Goal: Task Accomplishment & Management: Manage account settings

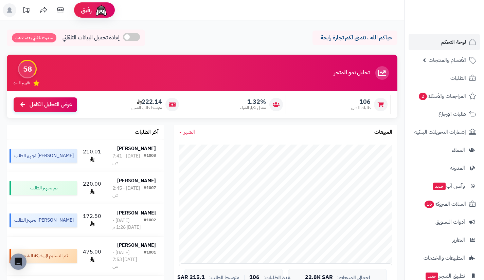
click at [115, 92] on div "106 طلبات الشهر 1.32% معدل تكرار الشراء 222.14 متوسط طلب العميل عرض التحليل الك…" at bounding box center [202, 104] width 391 height 27
click at [434, 72] on link "الطلبات" at bounding box center [444, 78] width 71 height 16
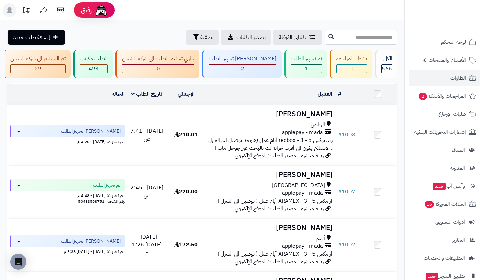
click at [353, 33] on input "text" at bounding box center [361, 37] width 73 height 15
type input "***"
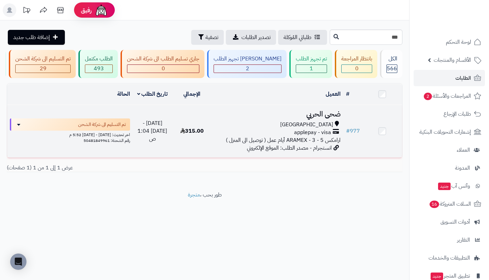
click at [318, 149] on span "انستجرام - مصدر الطلب: الموقع الإلكتروني" at bounding box center [289, 148] width 85 height 8
click at [323, 141] on span "ارامكس ARAMEX - 3 - 5 أيام عمل ( توصيل الى المنزل )" at bounding box center [283, 140] width 115 height 8
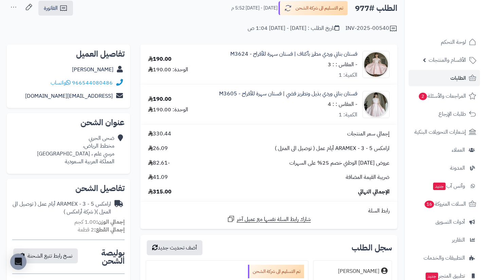
scroll to position [38, 0]
click at [97, 24] on div "INV-2025-00540 تاريخ الطلب : الإثنين - ٢٢ سبتمبر ٢٠٢٥ - 1:04 ص" at bounding box center [202, 24] width 391 height 16
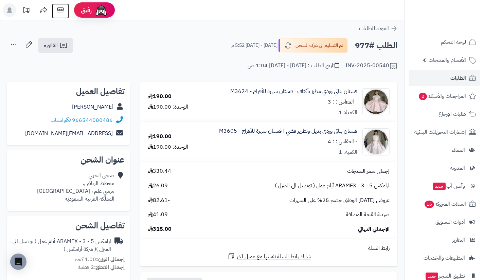
click at [60, 10] on icon at bounding box center [61, 10] width 14 height 14
drag, startPoint x: 84, startPoint y: 107, endPoint x: 115, endPoint y: 108, distance: 30.6
click at [115, 108] on div "ضحى الحربي" at bounding box center [68, 107] width 112 height 13
copy div "ضحى الحربي"
drag, startPoint x: 113, startPoint y: 121, endPoint x: 83, endPoint y: 119, distance: 30.3
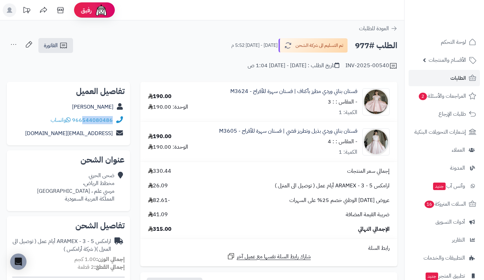
click at [83, 119] on div "966544080486 واتساب" at bounding box center [68, 120] width 112 height 13
copy link "544080486"
drag, startPoint x: 116, startPoint y: 183, endPoint x: 78, endPoint y: 191, distance: 39.2
click at [78, 191] on div "ضحى الحربي مخطط الرياض، مرسي علم ، جدة المملكة العربية السعودية" at bounding box center [68, 187] width 112 height 36
copy div "ضحى الحربي مخطط الرياض، مرسي علم ، جدة"
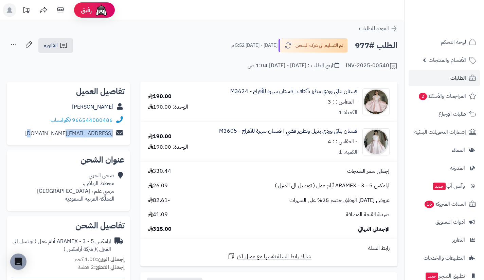
drag, startPoint x: 54, startPoint y: 133, endPoint x: 112, endPoint y: 134, distance: 57.7
click at [112, 134] on div "do7aam@icloud.com" at bounding box center [68, 133] width 112 height 13
copy link "do7aam@icloud.com"
click at [459, 82] on span "الطلبات" at bounding box center [458, 78] width 16 height 10
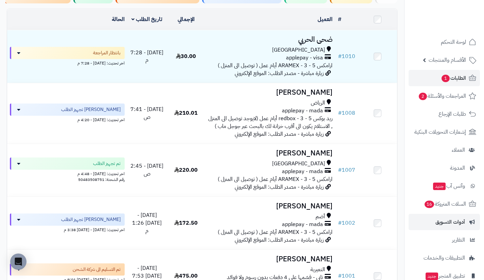
scroll to position [49, 0]
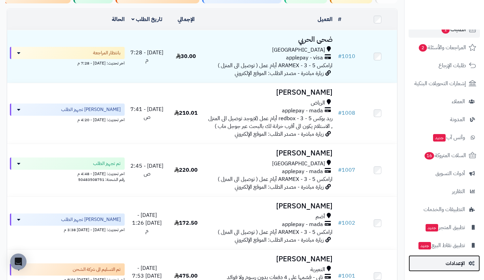
click at [450, 257] on link "الإعدادات" at bounding box center [444, 263] width 71 height 16
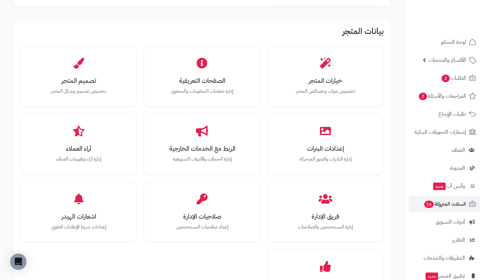
scroll to position [194, 0]
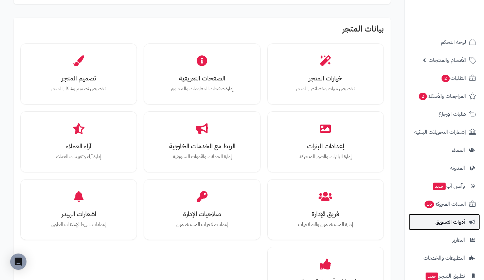
click at [435, 222] on span "أدوات التسويق" at bounding box center [450, 222] width 30 height 10
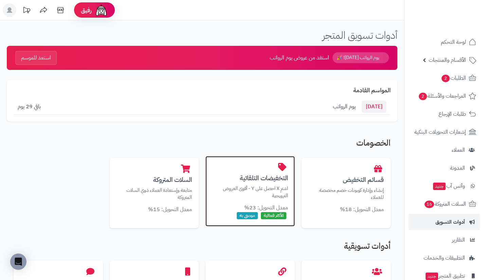
click at [247, 189] on p "اشترِ X احصل على Y - أقوى العروض الترويجية" at bounding box center [250, 192] width 76 height 14
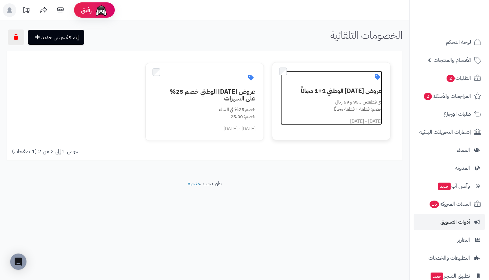
click at [309, 104] on div "أي قطعتين بـ 95 و 59 ريال خصم: قطعة + قطعة مجانًا" at bounding box center [335, 105] width 93 height 14
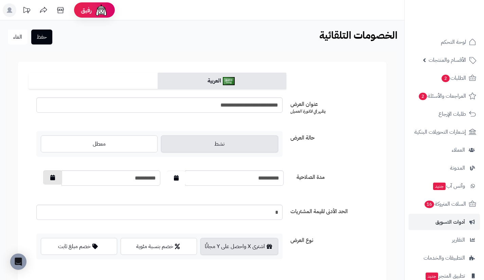
click at [51, 178] on icon "button" at bounding box center [52, 177] width 5 height 5
click at [98, 253] on td "30" at bounding box center [97, 255] width 12 height 10
type input "**********"
click at [45, 36] on button "حفظ" at bounding box center [41, 36] width 21 height 15
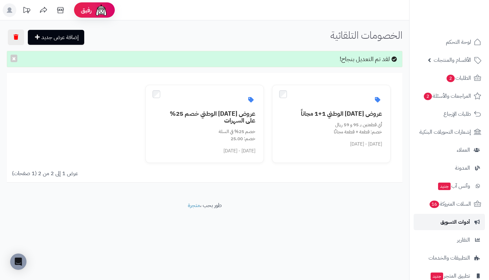
click at [450, 222] on span "أدوات التسويق" at bounding box center [455, 222] width 30 height 10
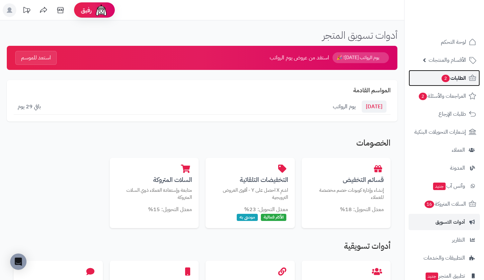
click at [431, 75] on link "الطلبات 2" at bounding box center [444, 78] width 71 height 16
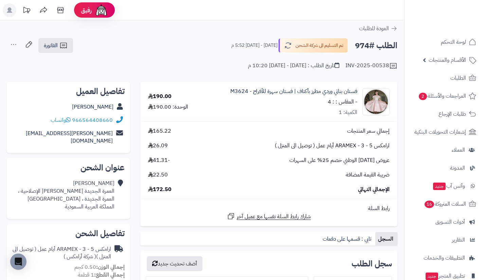
scroll to position [18, 0]
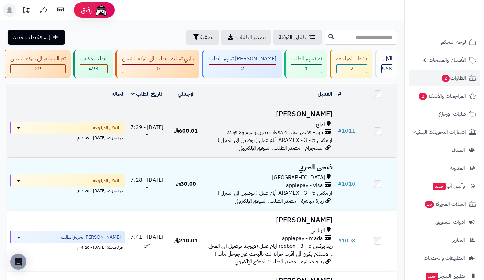
click at [321, 136] on span "تابي - قسّمها على 4 دفعات بدون رسوم ولا فوائد" at bounding box center [275, 133] width 96 height 8
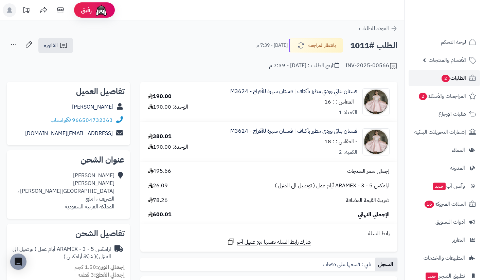
click at [426, 77] on link "الطلبات 2" at bounding box center [444, 78] width 71 height 16
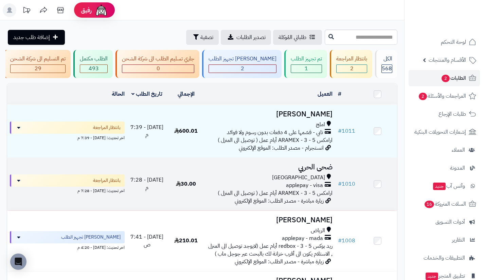
click at [197, 170] on td "30.00" at bounding box center [185, 184] width 39 height 53
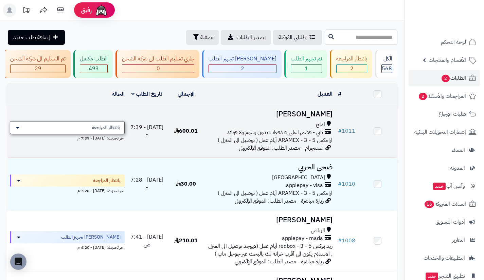
click at [105, 131] on span "بانتظار المراجعة" at bounding box center [106, 127] width 29 height 7
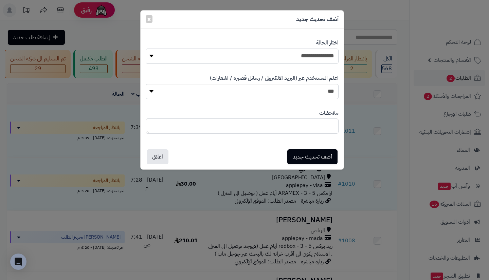
click at [179, 62] on select "**********" at bounding box center [242, 56] width 193 height 15
select select "*"
click at [146, 49] on select "**********" at bounding box center [242, 56] width 193 height 15
click at [308, 155] on button "أضف تحديث جديد" at bounding box center [312, 156] width 50 height 15
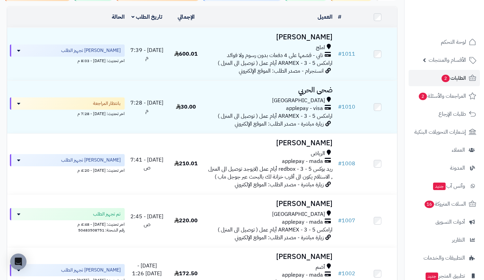
scroll to position [78, 0]
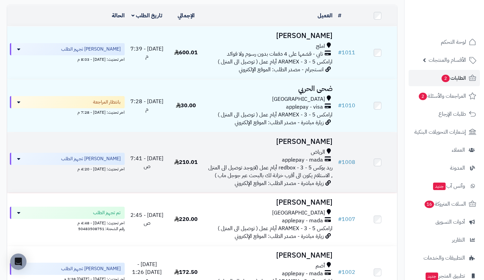
click at [321, 178] on span "ريد بوكس redbox - 3 - 5 أيام عمل (لايوجد توصيل الى المنزل , الاستلام يكون الى أ…" at bounding box center [270, 172] width 124 height 16
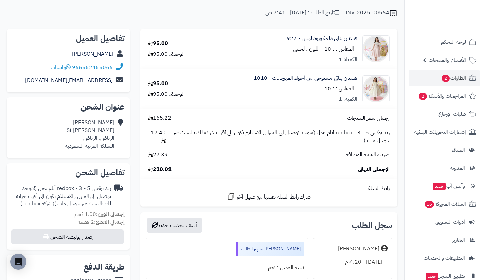
scroll to position [52, 0]
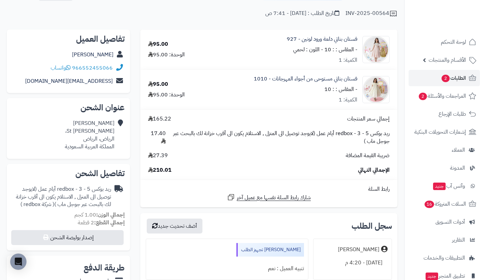
click at [136, 137] on div "**********" at bounding box center [268, 205] width 267 height 350
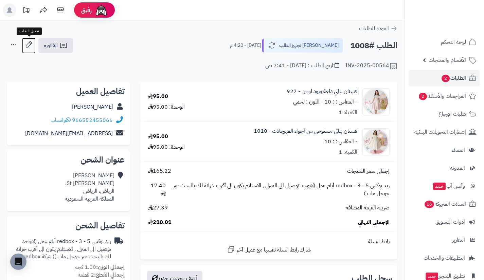
click at [33, 45] on icon at bounding box center [29, 45] width 14 height 14
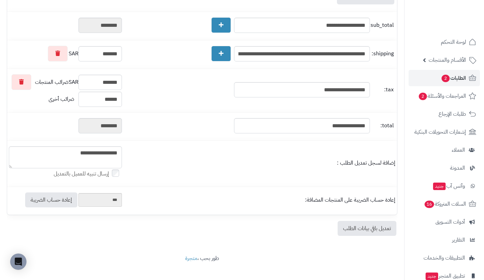
scroll to position [247, 0]
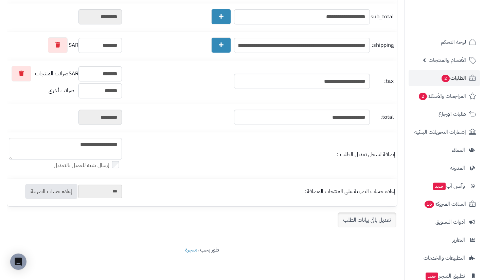
click at [358, 223] on link "تعديل باقي بيانات الطلب" at bounding box center [367, 220] width 59 height 15
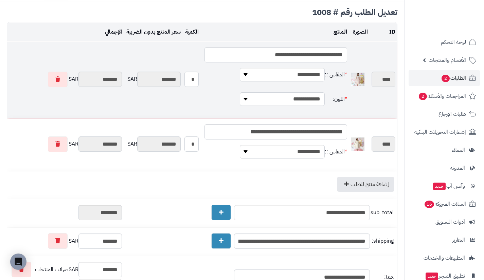
scroll to position [34, 0]
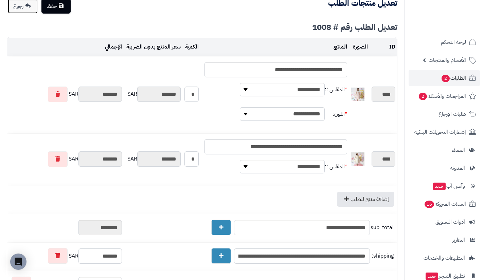
click at [24, 12] on link "رجوع" at bounding box center [23, 6] width 30 height 15
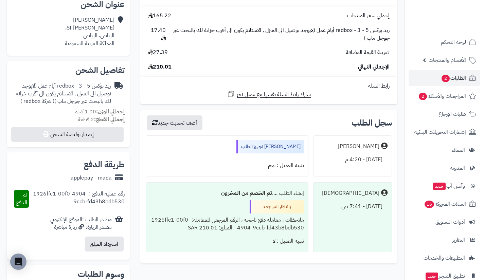
scroll to position [160, 0]
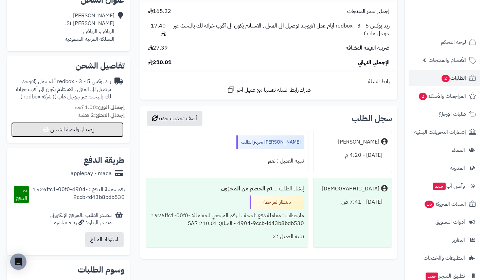
click at [103, 131] on button "إصدار بوليصة الشحن" at bounding box center [67, 129] width 112 height 15
select select "******"
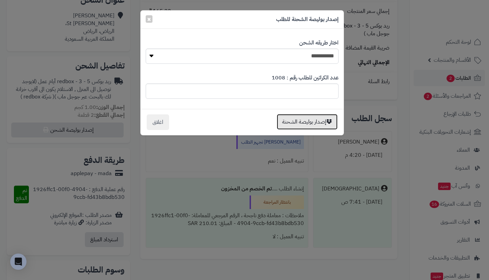
click at [313, 126] on button "إصدار بوليصة الشحنة" at bounding box center [307, 122] width 61 height 16
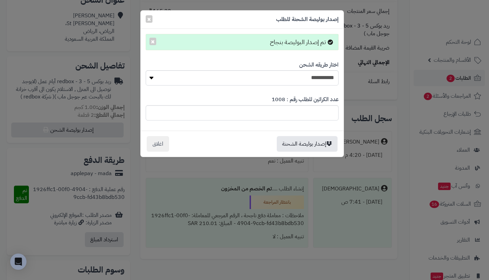
click at [375, 125] on div "**********" at bounding box center [244, 140] width 489 height 280
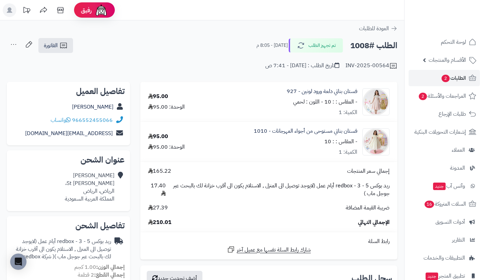
scroll to position [160, 0]
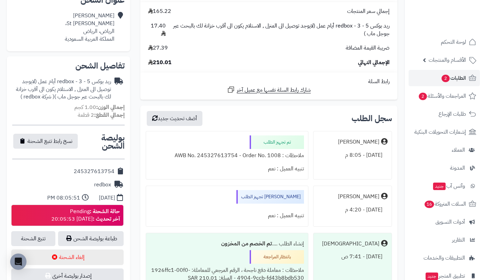
click at [130, 85] on div "**********" at bounding box center [68, 257] width 133 height 670
click at [136, 75] on div "**********" at bounding box center [268, 124] width 267 height 405
click at [450, 80] on span "الطلبات 2" at bounding box center [453, 78] width 25 height 10
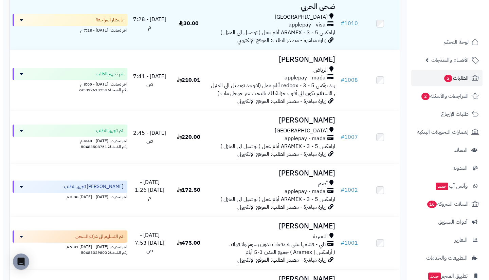
scroll to position [161, 0]
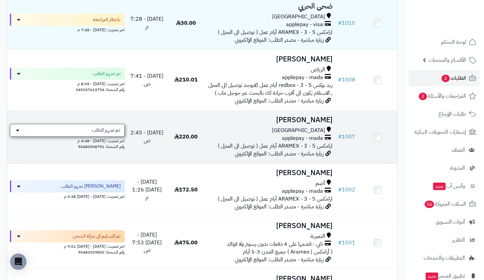
click at [110, 131] on div "تم تجهيز الطلب" at bounding box center [67, 130] width 115 height 13
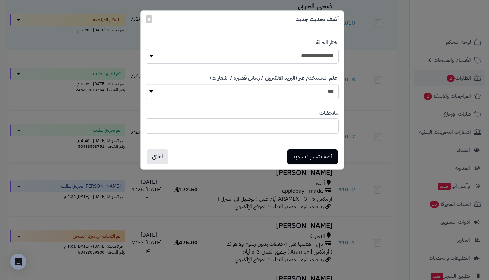
click at [231, 54] on select "**********" at bounding box center [242, 56] width 193 height 15
select select "**"
click at [146, 49] on select "**********" at bounding box center [242, 56] width 193 height 15
click at [313, 157] on button "أضف تحديث جديد" at bounding box center [312, 156] width 50 height 15
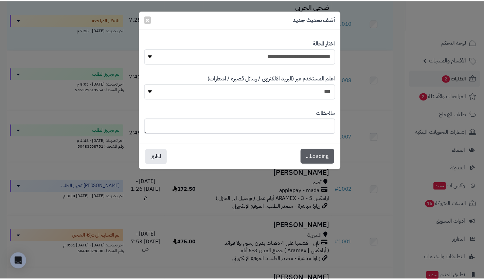
scroll to position [183, 0]
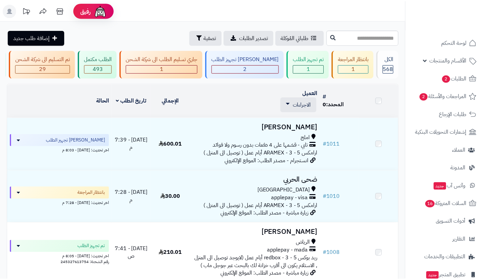
scroll to position [175, 0]
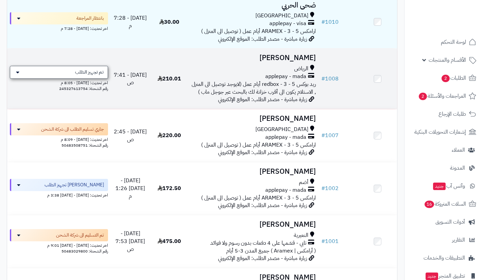
click at [85, 76] on span "تم تجهيز الطلب" at bounding box center [89, 72] width 29 height 7
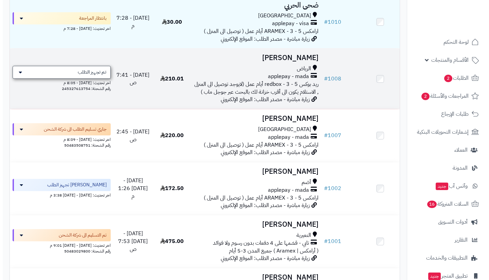
scroll to position [161, 0]
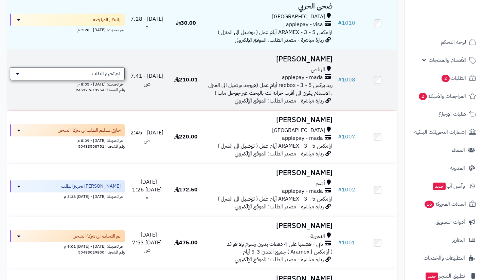
click at [92, 80] on div "تم تجهيز الطلب" at bounding box center [67, 73] width 115 height 13
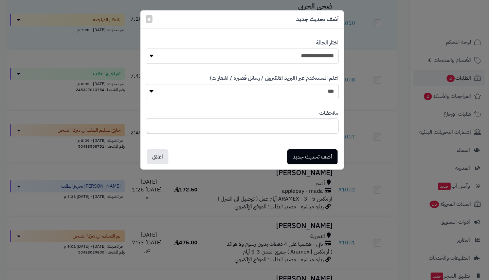
click at [192, 56] on select "**********" at bounding box center [242, 56] width 193 height 15
select select "**"
click at [146, 49] on select "**********" at bounding box center [242, 56] width 193 height 15
click at [304, 152] on button "أضف تحديث جديد" at bounding box center [312, 156] width 50 height 15
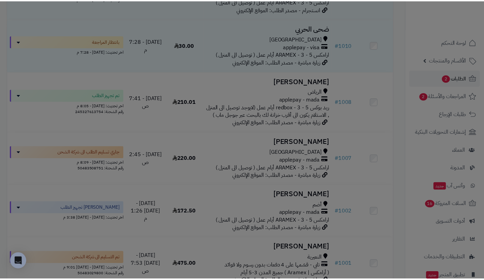
scroll to position [183, 0]
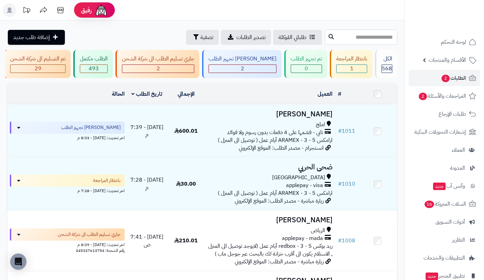
click at [346, 39] on input "text" at bounding box center [361, 37] width 73 height 15
type input "***"
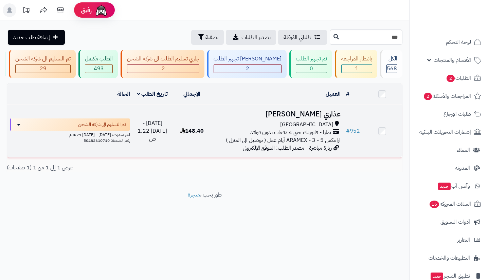
click at [307, 133] on span "تمارا - فاتورتك حتى 4 دفعات بدون فوائد" at bounding box center [290, 133] width 81 height 8
click at [325, 134] on span "تمارا - فاتورتك حتى 4 دفعات بدون فوائد" at bounding box center [290, 133] width 81 height 8
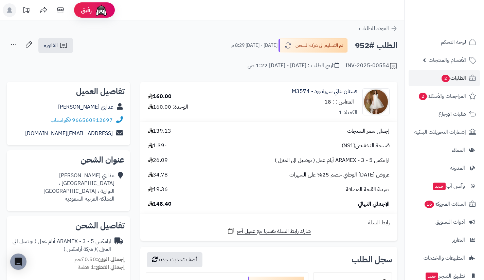
click at [294, 47] on button "تم التسليم الى شركة الشحن" at bounding box center [312, 45] width 71 height 14
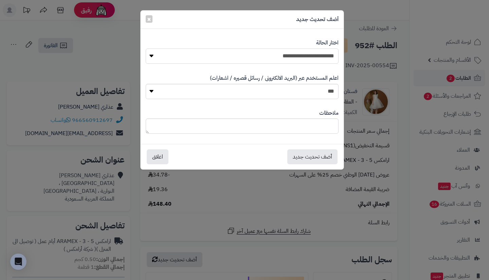
click at [312, 58] on select "**********" at bounding box center [242, 56] width 193 height 15
select select "**"
click at [146, 49] on select "**********" at bounding box center [242, 56] width 193 height 15
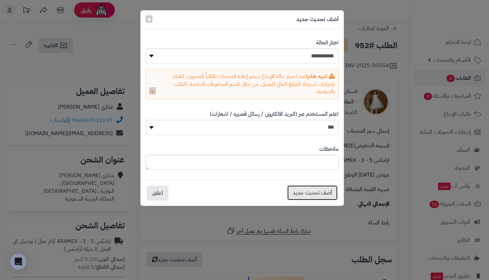
click at [311, 192] on button "أضف تحديث جديد" at bounding box center [312, 192] width 50 height 15
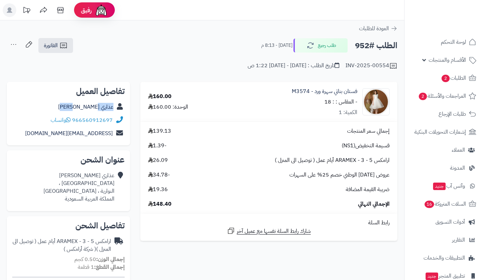
drag, startPoint x: 81, startPoint y: 106, endPoint x: 114, endPoint y: 108, distance: 33.0
click at [114, 108] on div "عذاري [PERSON_NAME]" at bounding box center [68, 107] width 112 height 13
copy link "عذاري [PERSON_NAME]"
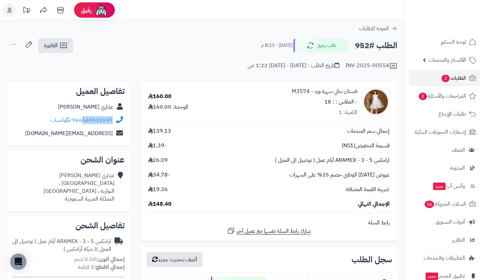
drag, startPoint x: 112, startPoint y: 125, endPoint x: 83, endPoint y: 120, distance: 29.6
click at [83, 120] on div "966560912697 واتساب" at bounding box center [68, 120] width 112 height 13
copy link "560912697"
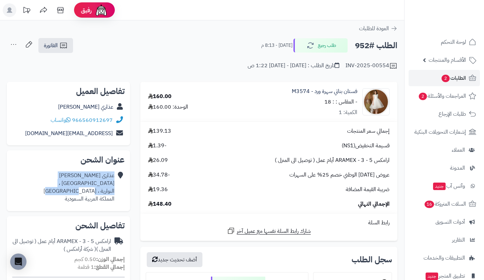
drag, startPoint x: 116, startPoint y: 192, endPoint x: 72, endPoint y: 191, distance: 44.2
click at [72, 191] on div "عذاري [PERSON_NAME] [GEOGRAPHIC_DATA] ، النوارية ، [GEOGRAPHIC_DATA] المملكة ال…" at bounding box center [68, 187] width 112 height 36
copy div "عذاري [PERSON_NAME] [GEOGRAPHIC_DATA] ، النوارية ، [GEOGRAPHIC_DATA]"
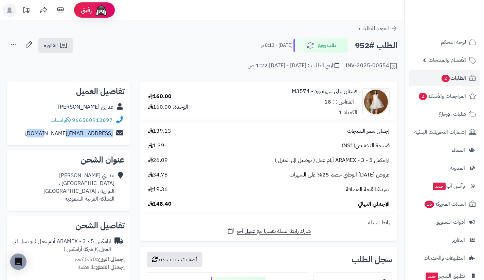
drag, startPoint x: 46, startPoint y: 134, endPoint x: 115, endPoint y: 137, distance: 69.3
click at [115, 137] on div "[EMAIL_ADDRESS][DOMAIN_NAME]" at bounding box center [68, 133] width 112 height 13
copy div "[EMAIL_ADDRESS][DOMAIN_NAME]"
